Goal: Communication & Community: Answer question/provide support

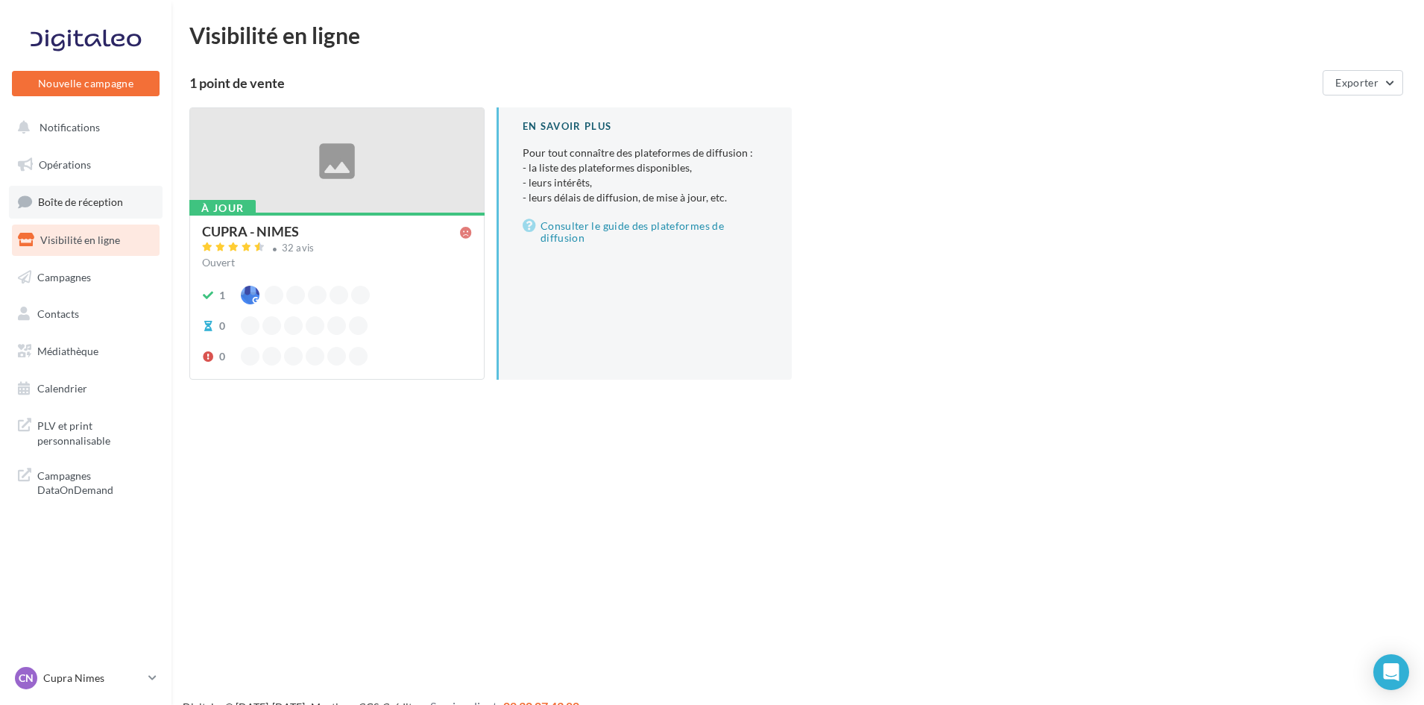
click at [106, 192] on link "Boîte de réception" at bounding box center [86, 202] width 154 height 32
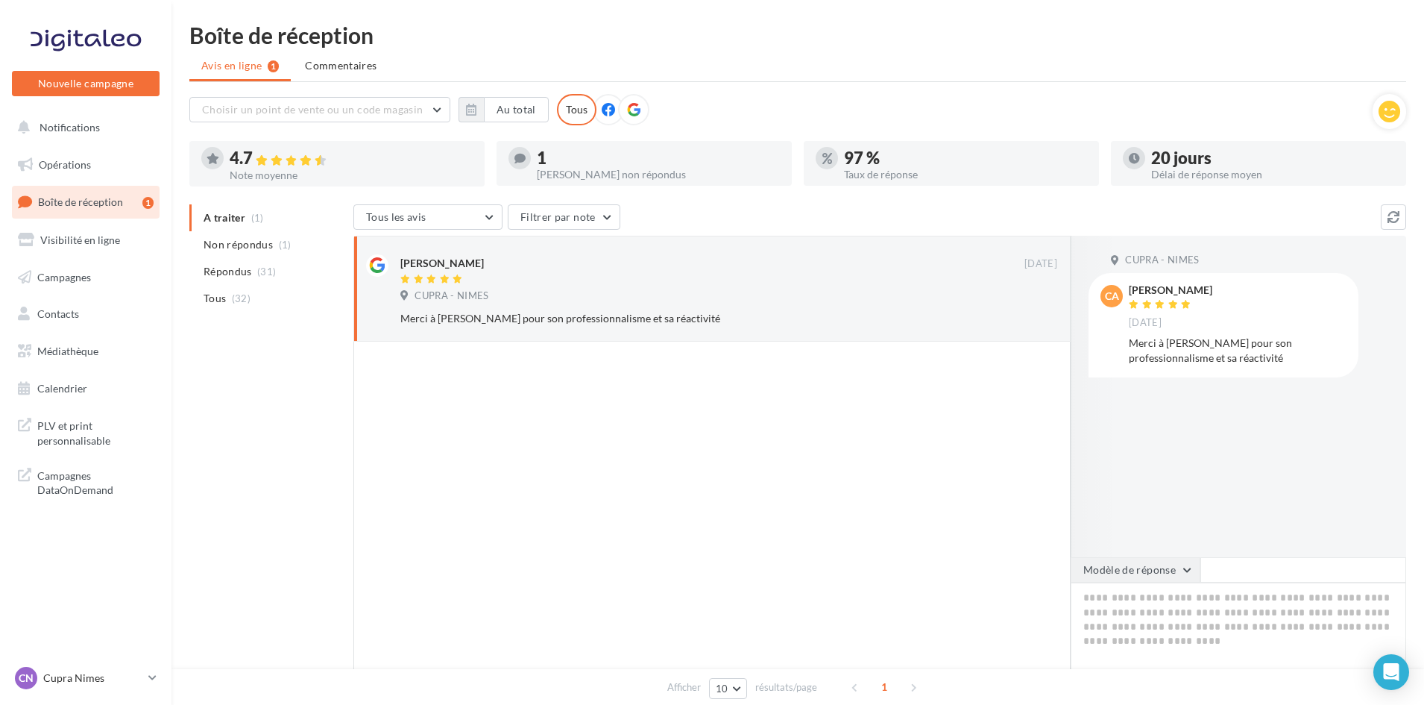
click at [1150, 574] on button "Modèle de réponse" at bounding box center [1136, 569] width 130 height 25
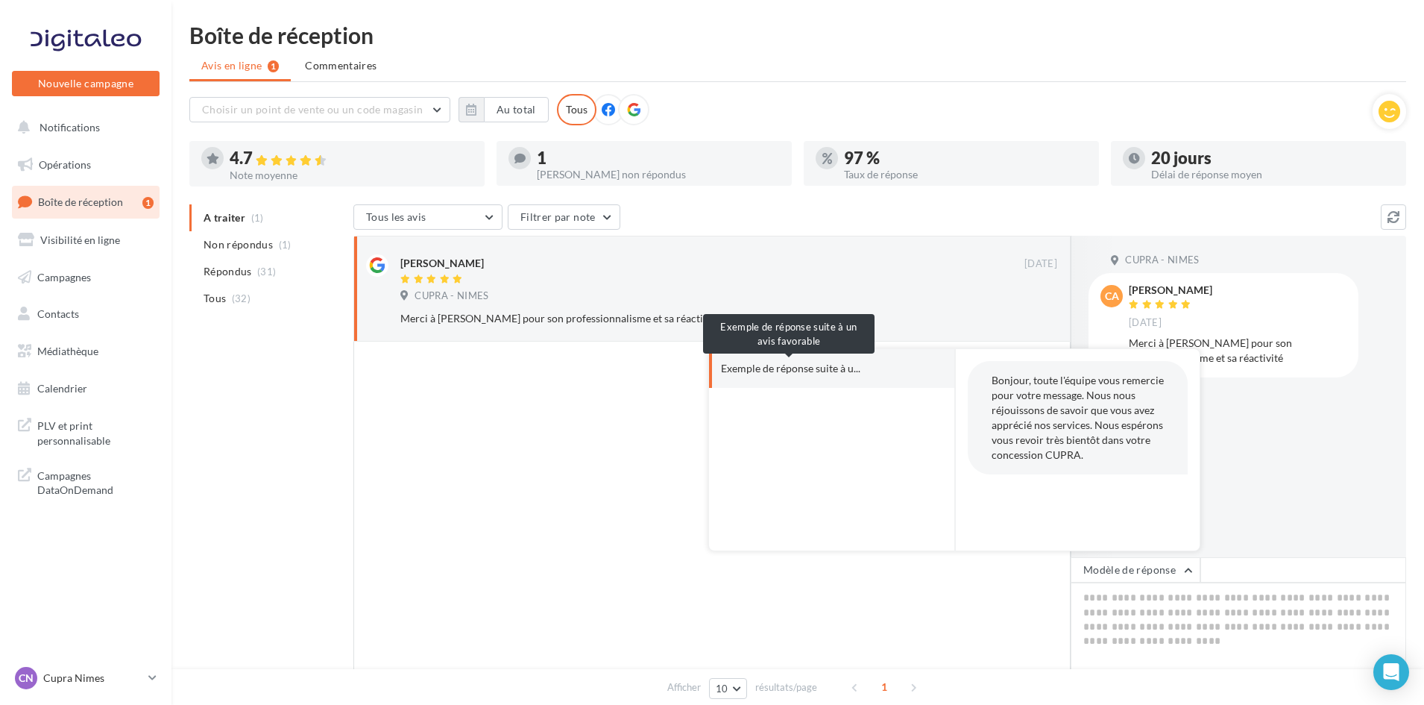
click at [757, 368] on span "Exemple de réponse suite à u..." at bounding box center [790, 368] width 139 height 15
type textarea "**********"
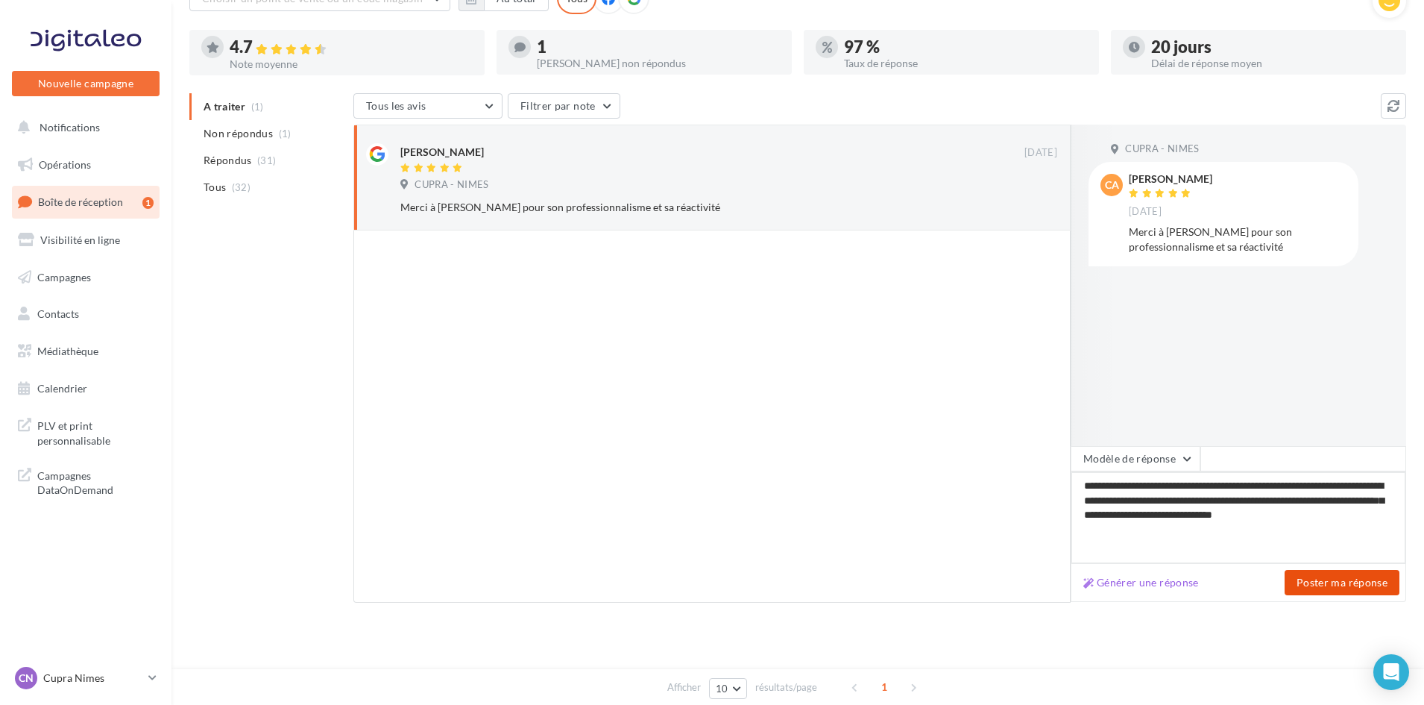
scroll to position [115, 0]
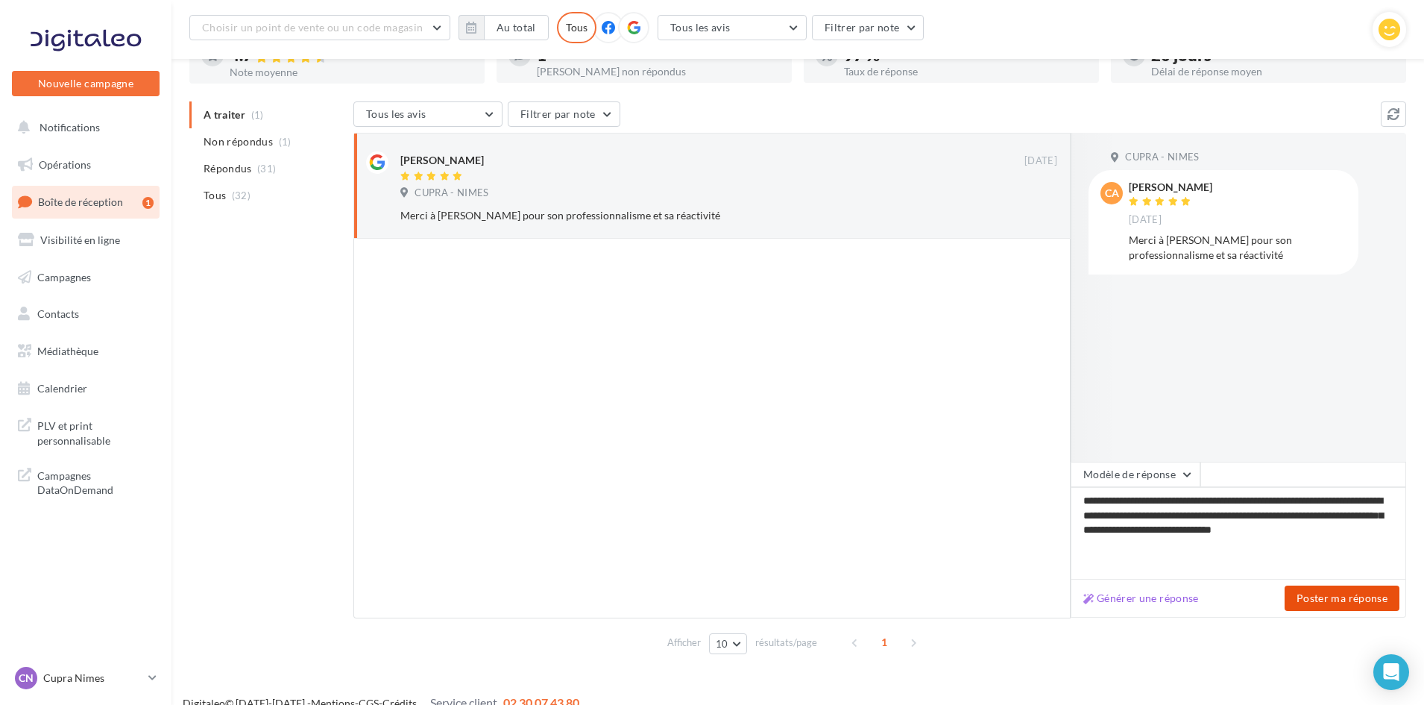
click at [1364, 602] on button "Poster ma réponse" at bounding box center [1342, 597] width 115 height 25
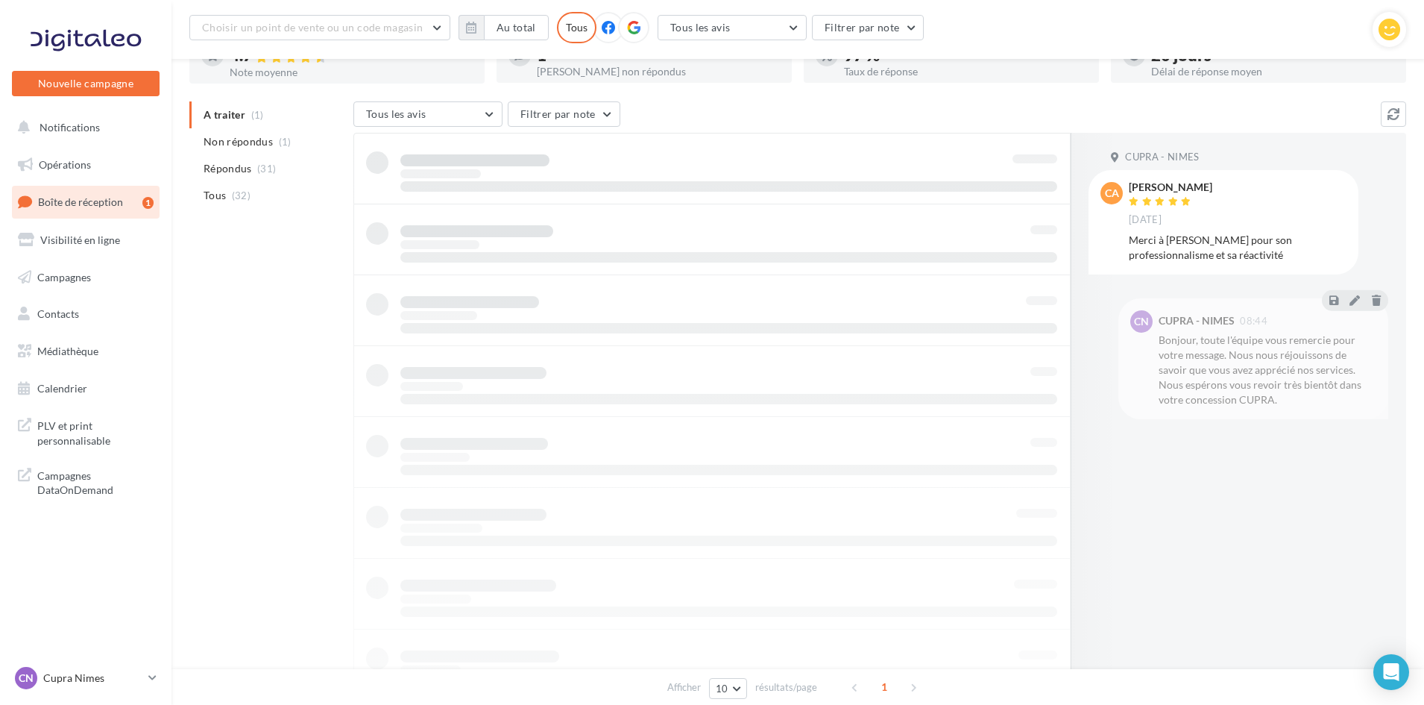
scroll to position [24, 0]
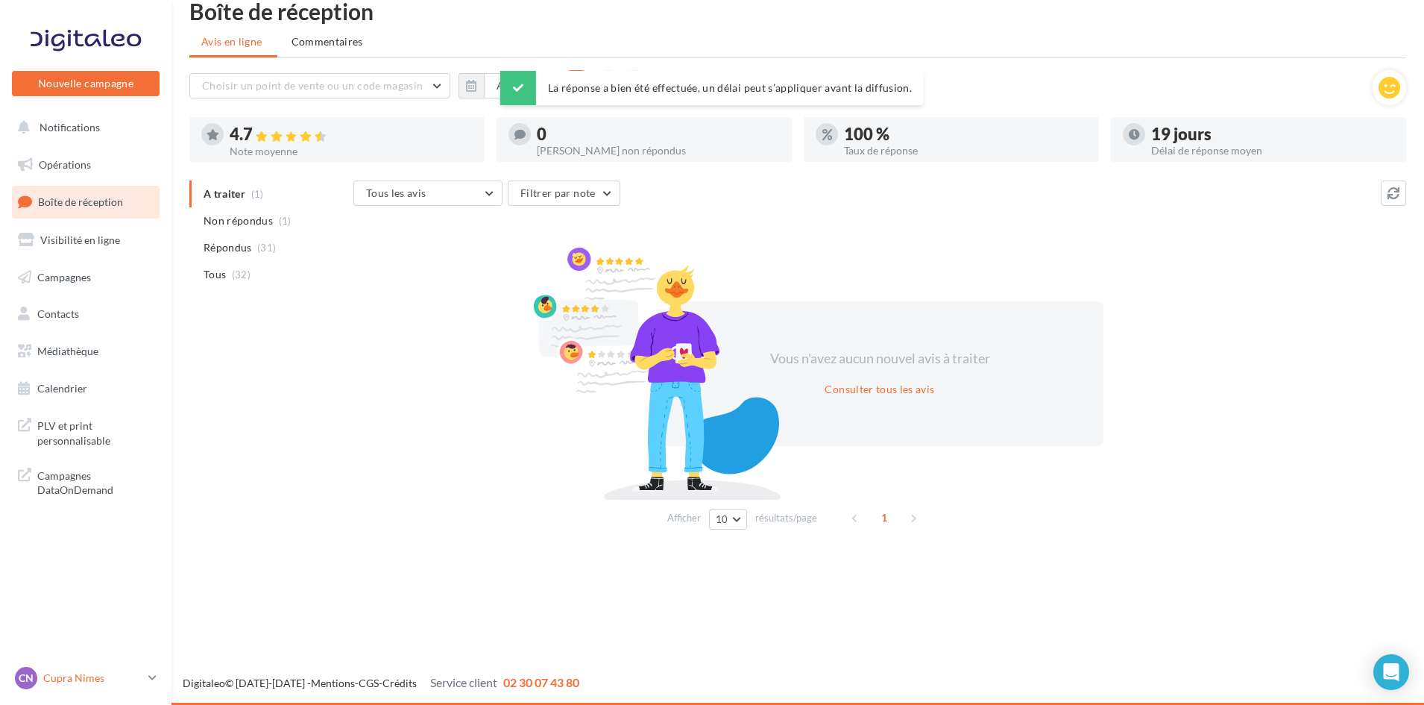
click at [45, 681] on p "Cupra Nimes" at bounding box center [92, 677] width 99 height 15
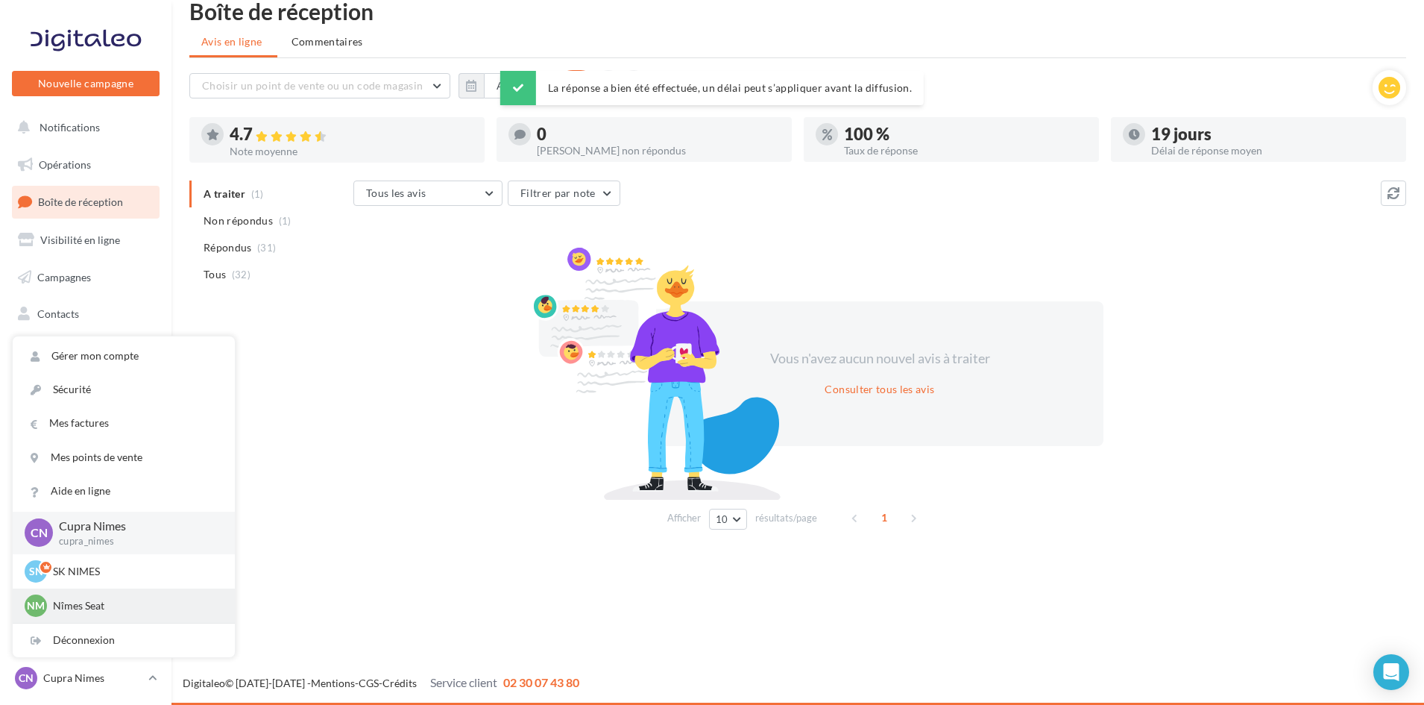
click at [107, 598] on p "Nîmes Seat" at bounding box center [135, 605] width 164 height 15
